Goal: Obtain resource: Download file/media

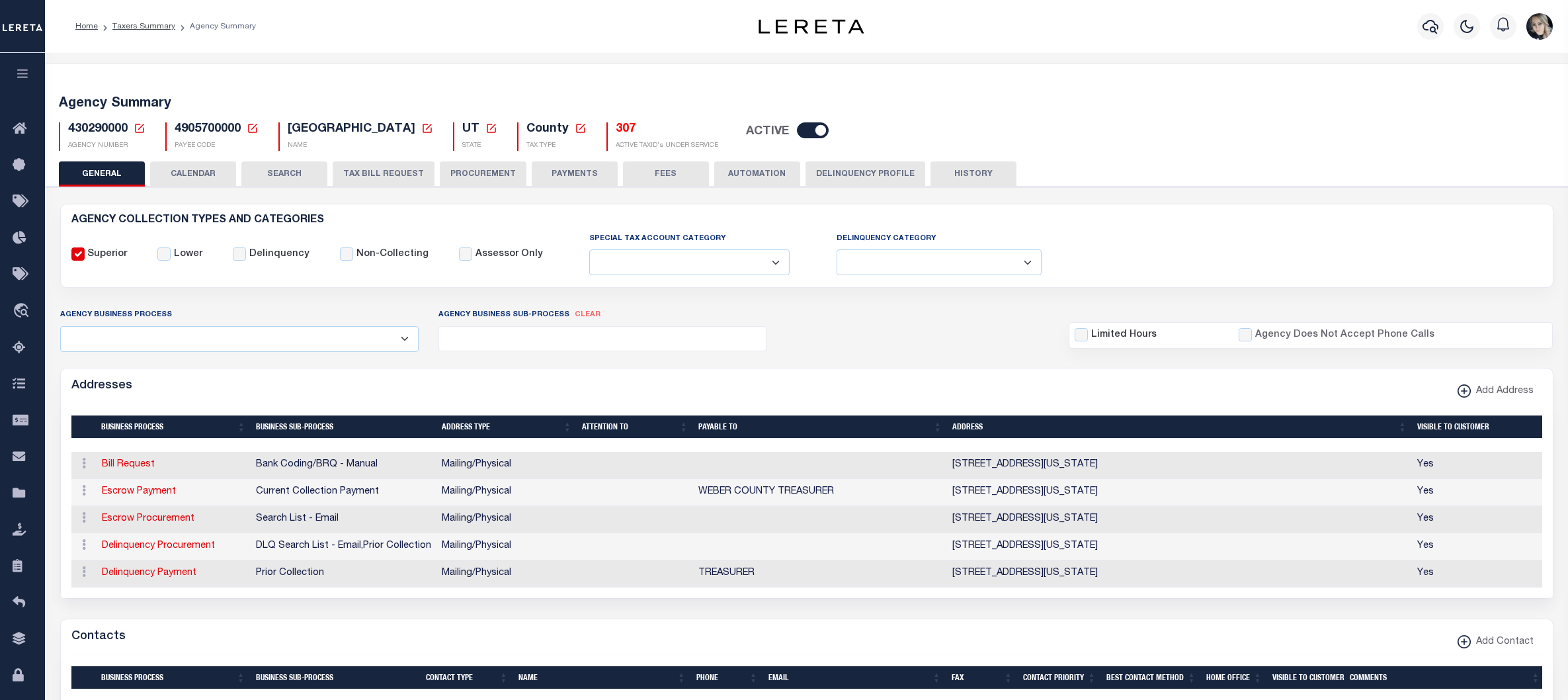
select select
click at [615, 88] on link "See Active Tax ID's" at bounding box center [633, 77] width 90 height 22
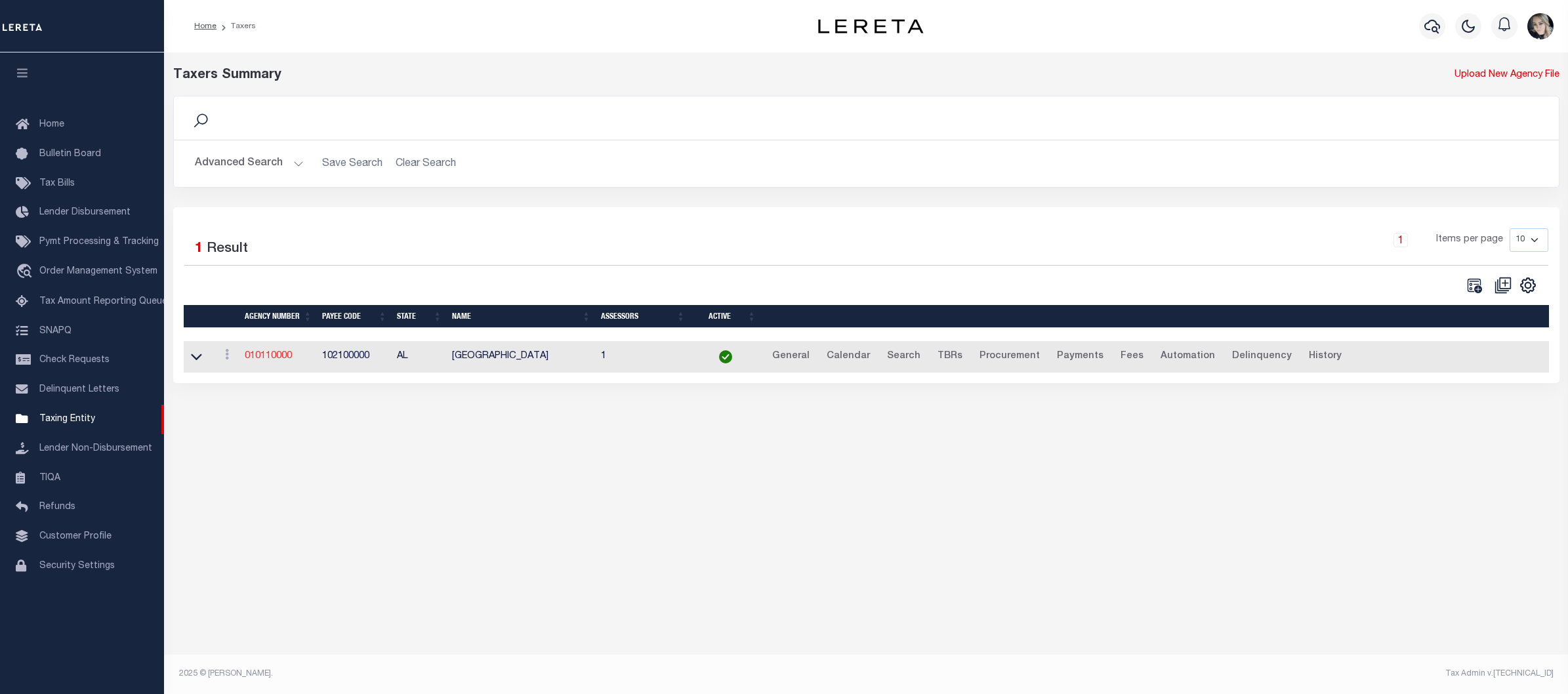
click at [284, 356] on link "010110000" at bounding box center [268, 356] width 47 height 9
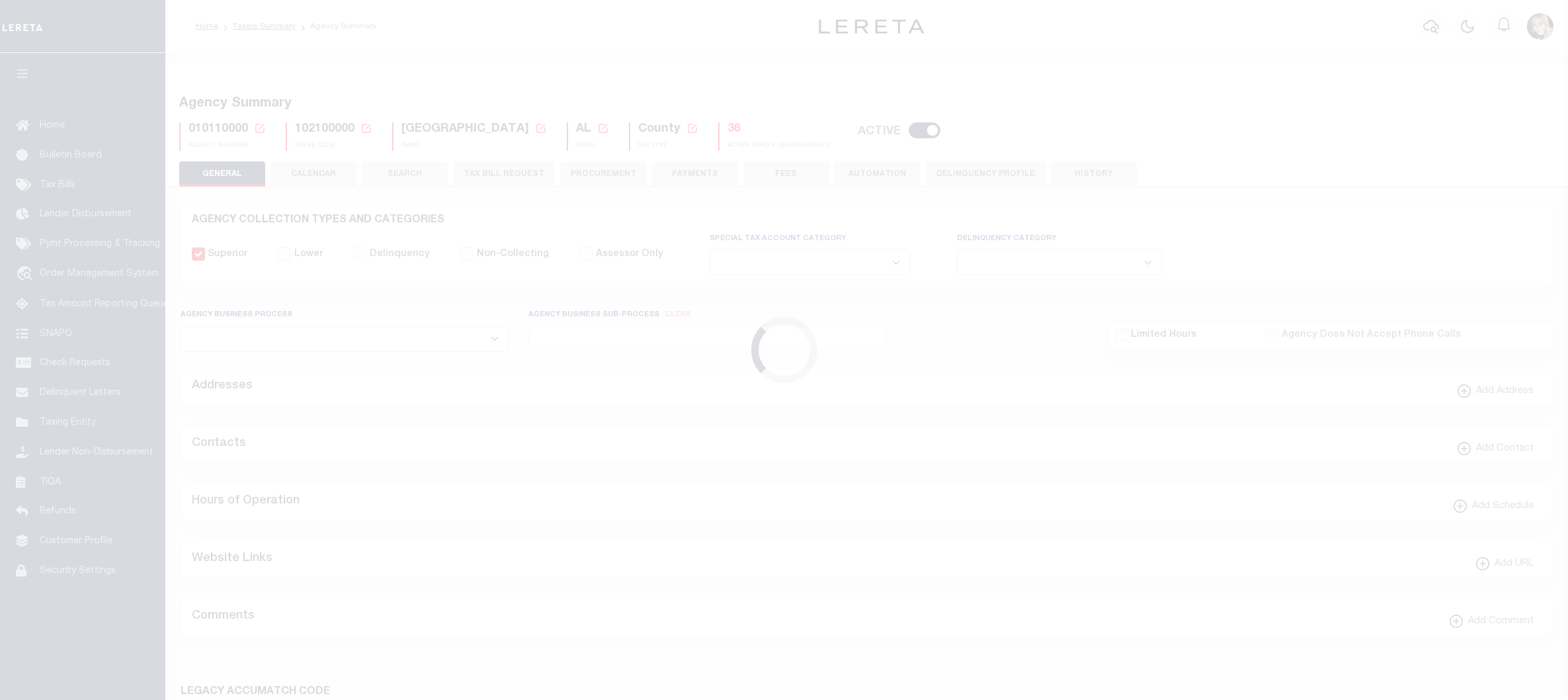
select select
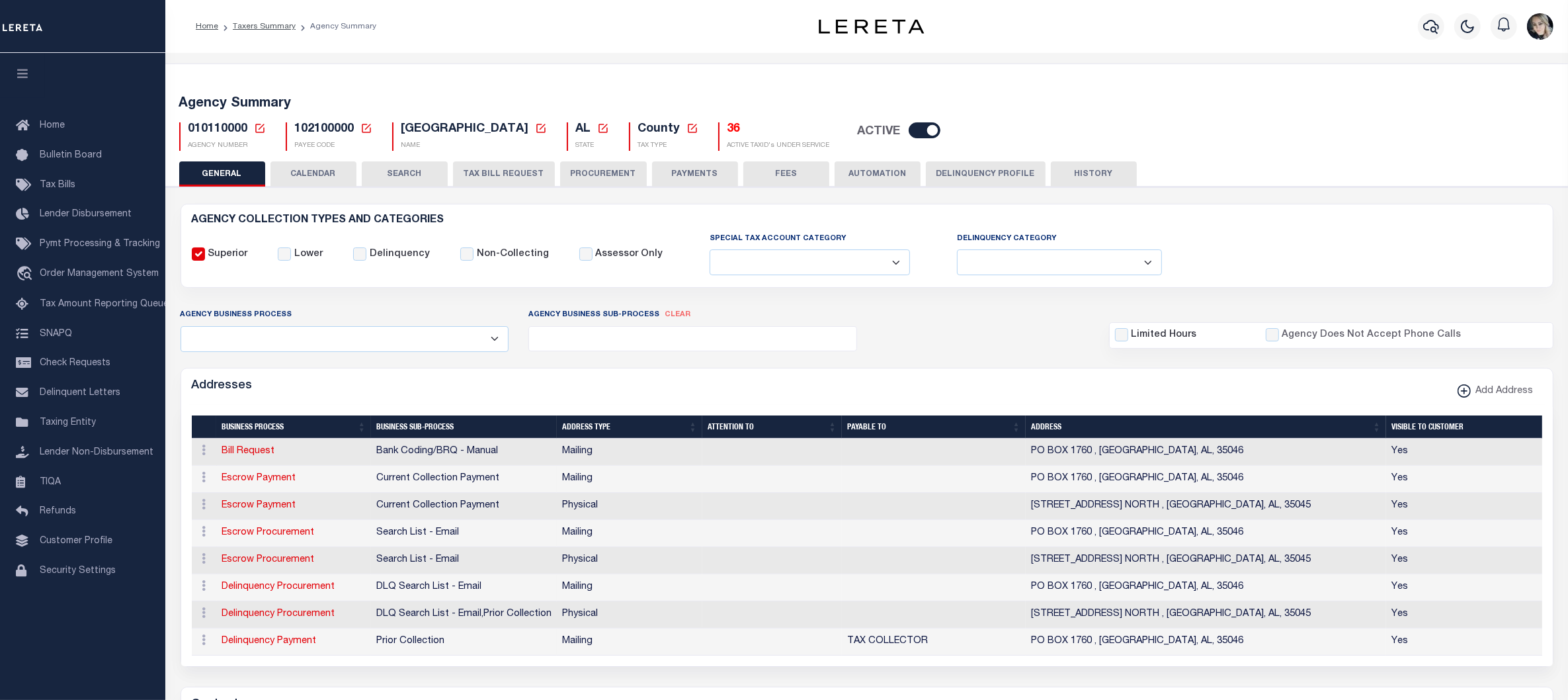
click at [258, 127] on icon at bounding box center [260, 128] width 12 height 12
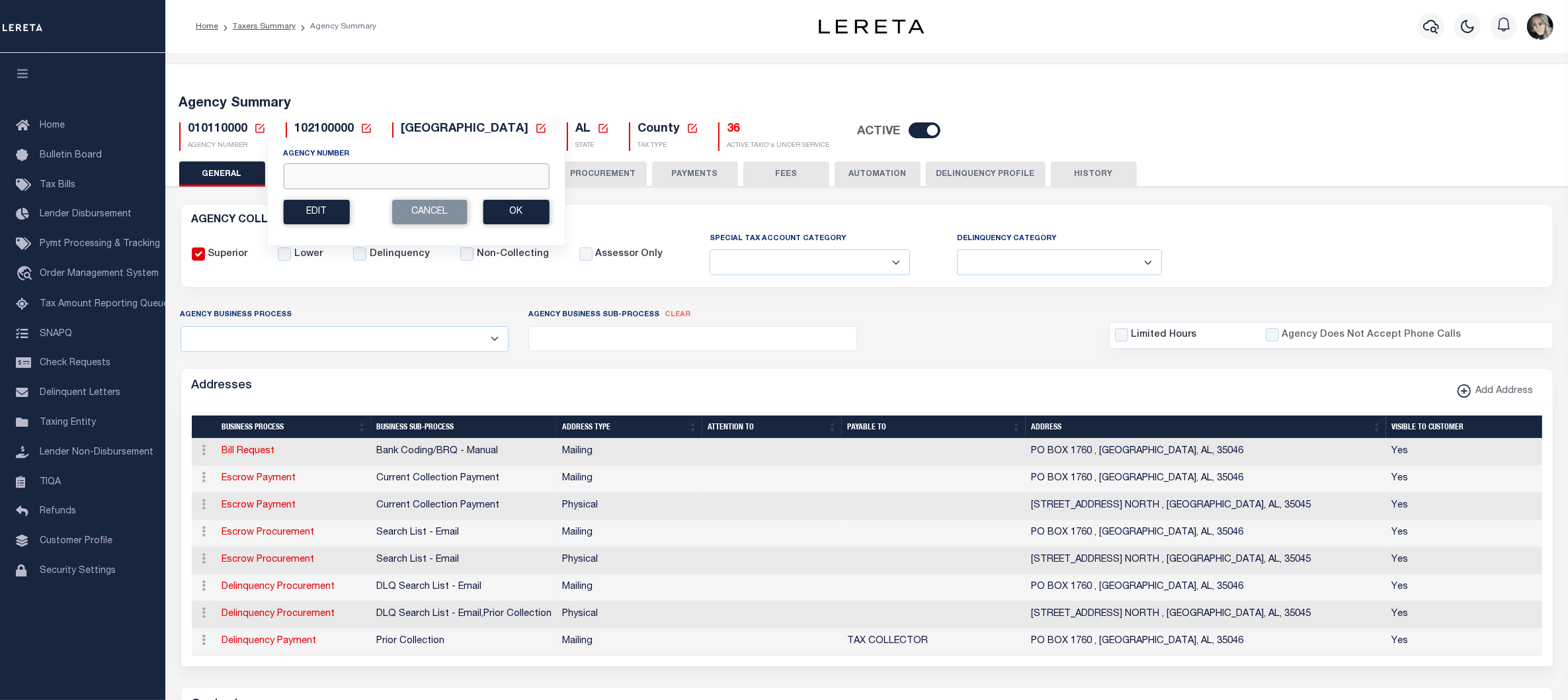
click at [353, 176] on input "Agency Number" at bounding box center [416, 176] width 266 height 26
paste input "430290000"
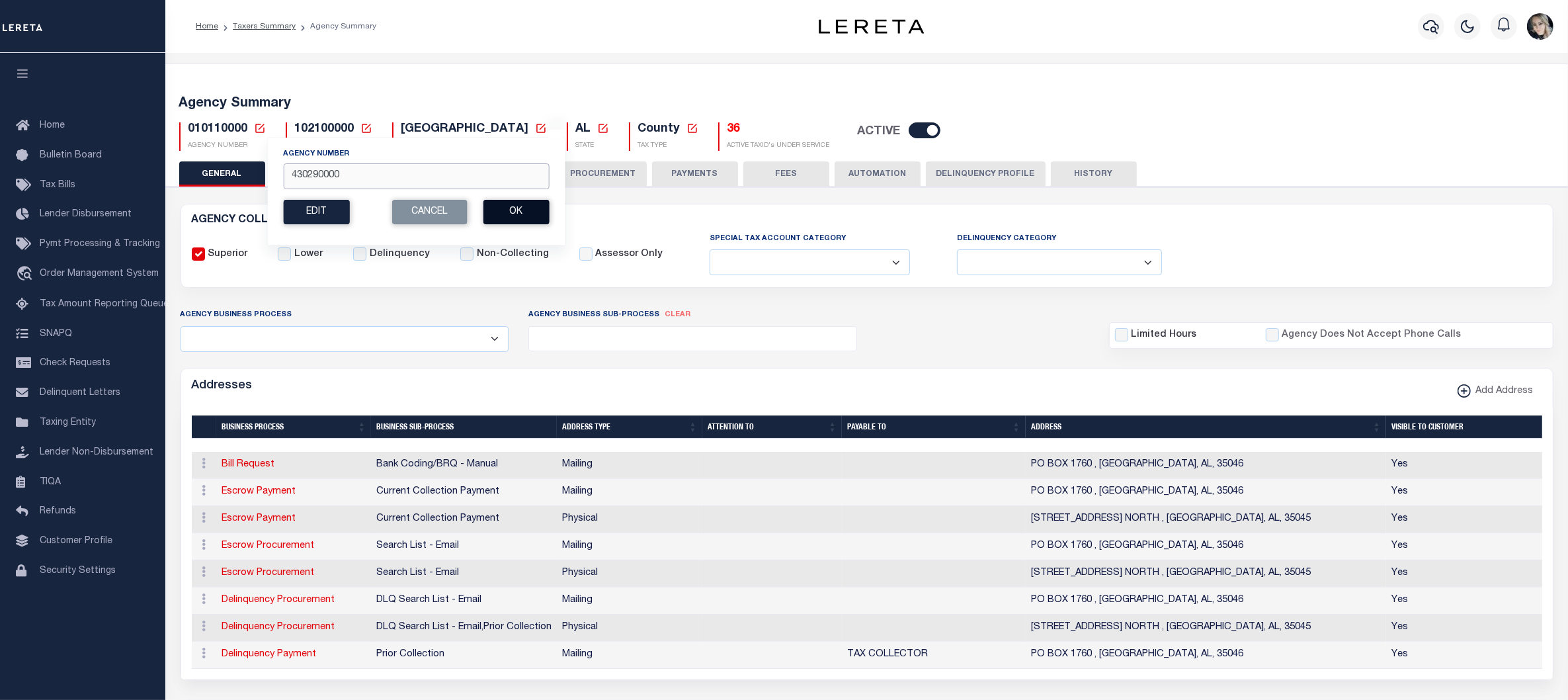
type input "430290000"
click at [510, 213] on button "Ok" at bounding box center [515, 212] width 66 height 25
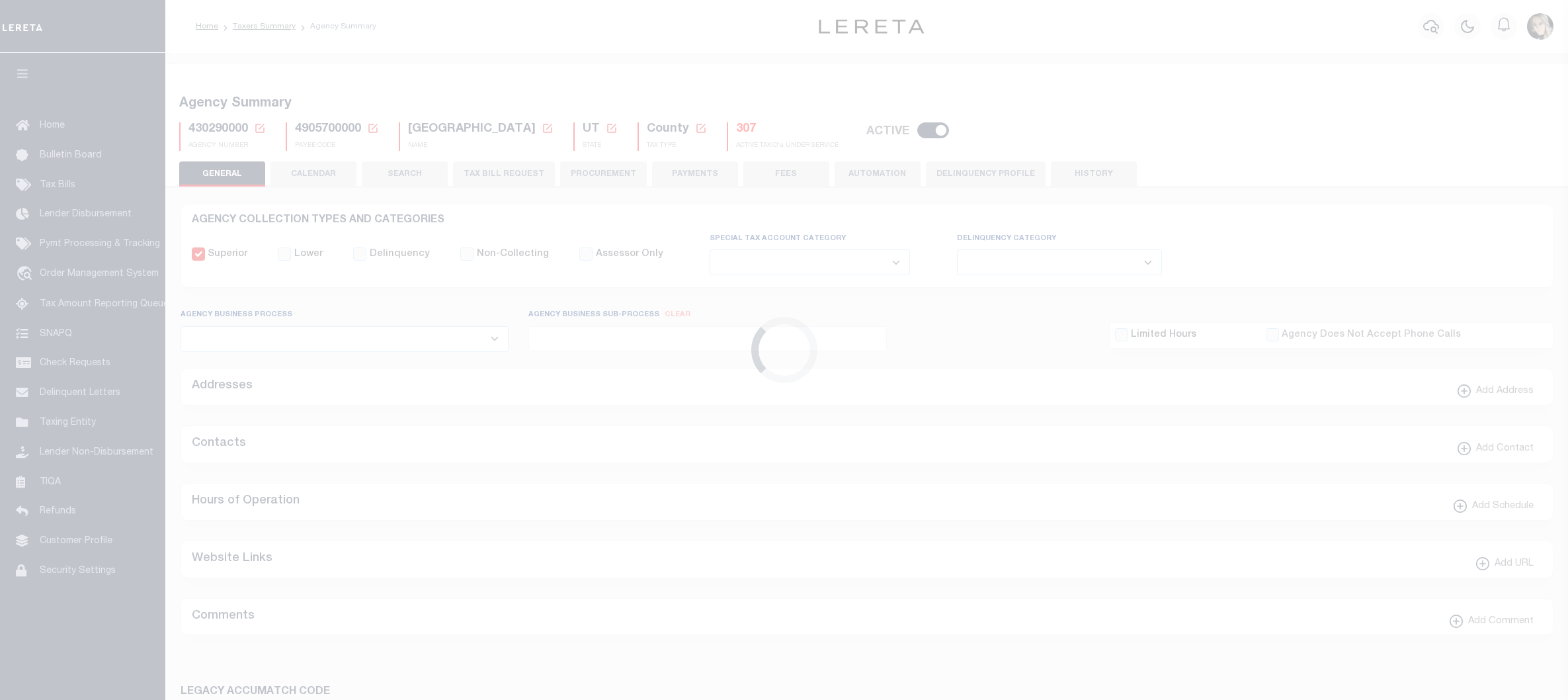
select select
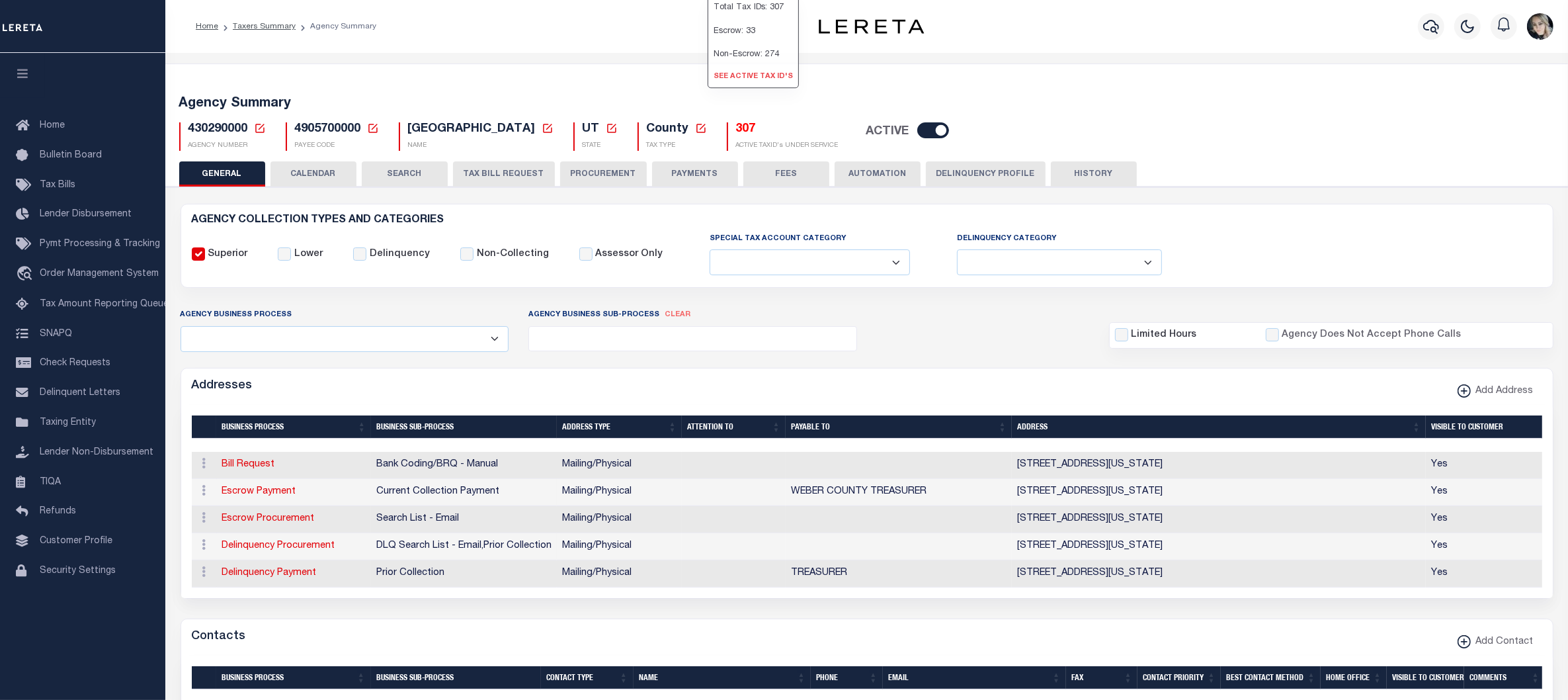
click at [743, 88] on link "See Active Tax ID's" at bounding box center [753, 77] width 90 height 22
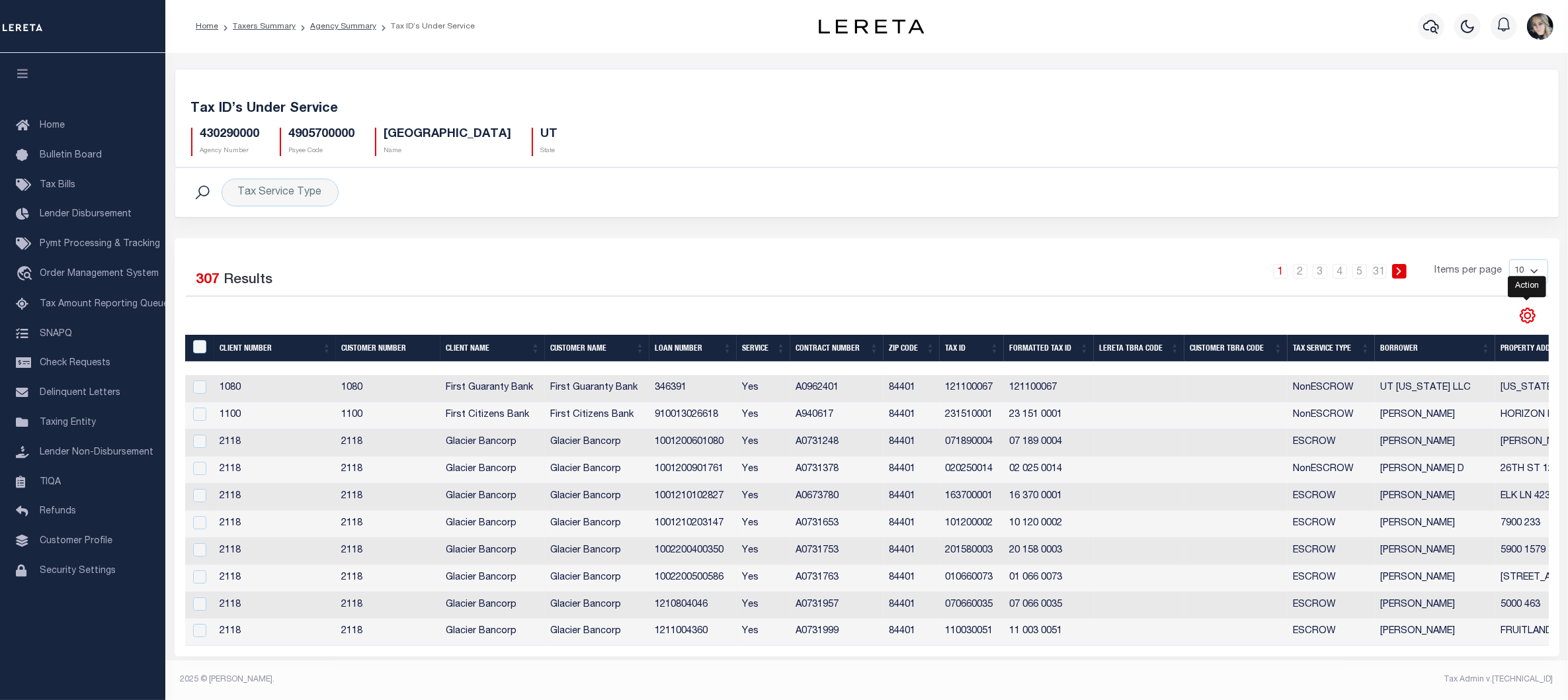
click at [1530, 317] on icon "" at bounding box center [1528, 316] width 6 height 6
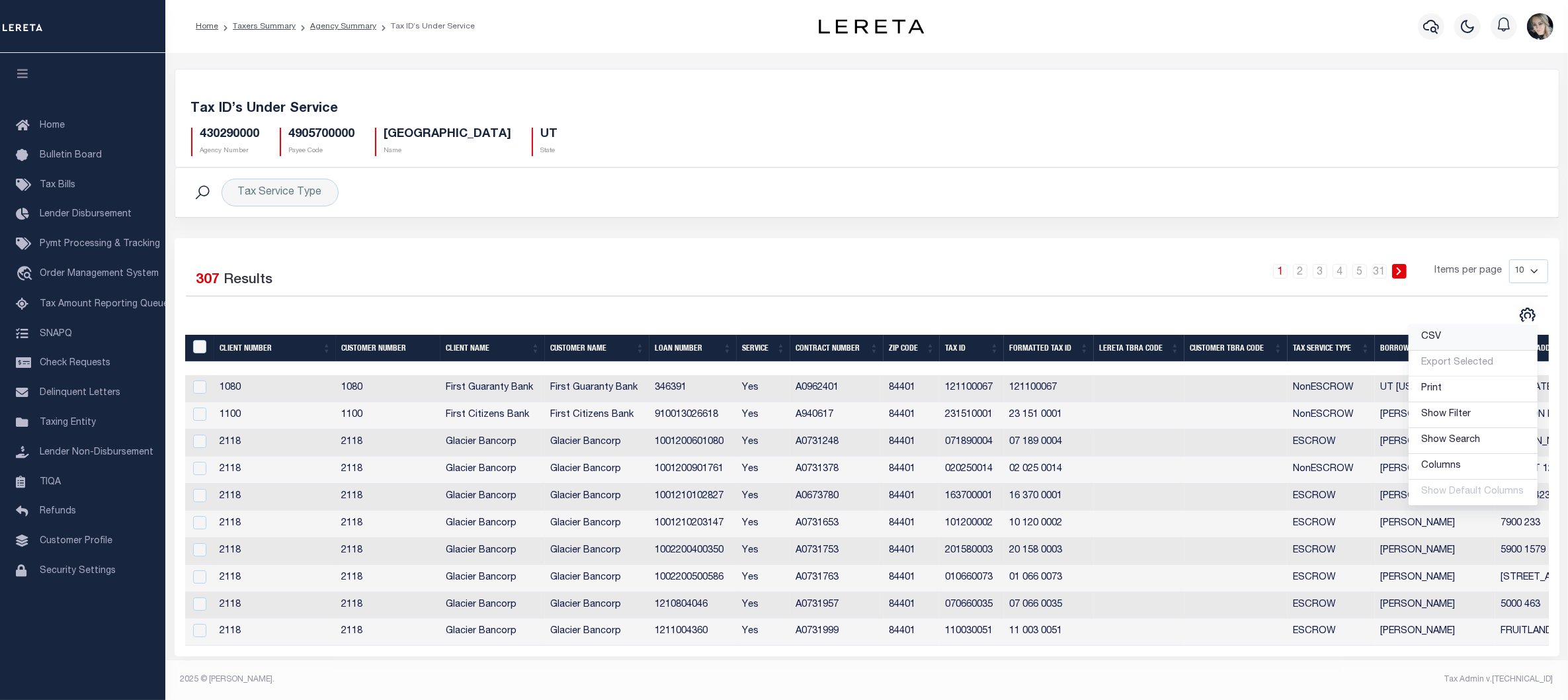
click at [1496, 346] on link "CSV" at bounding box center [1473, 338] width 129 height 26
